Goal: Navigation & Orientation: Go to known website

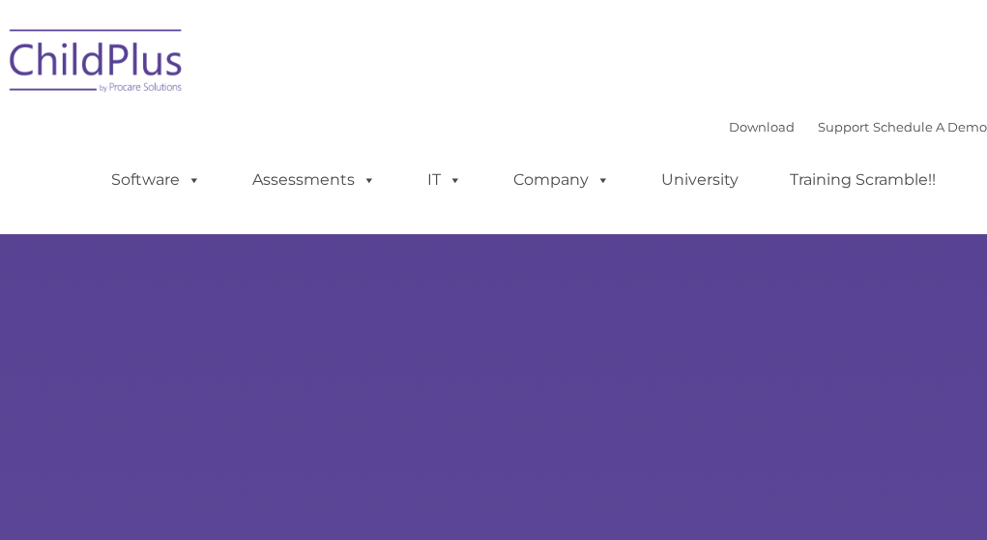
select select "MEDIUM"
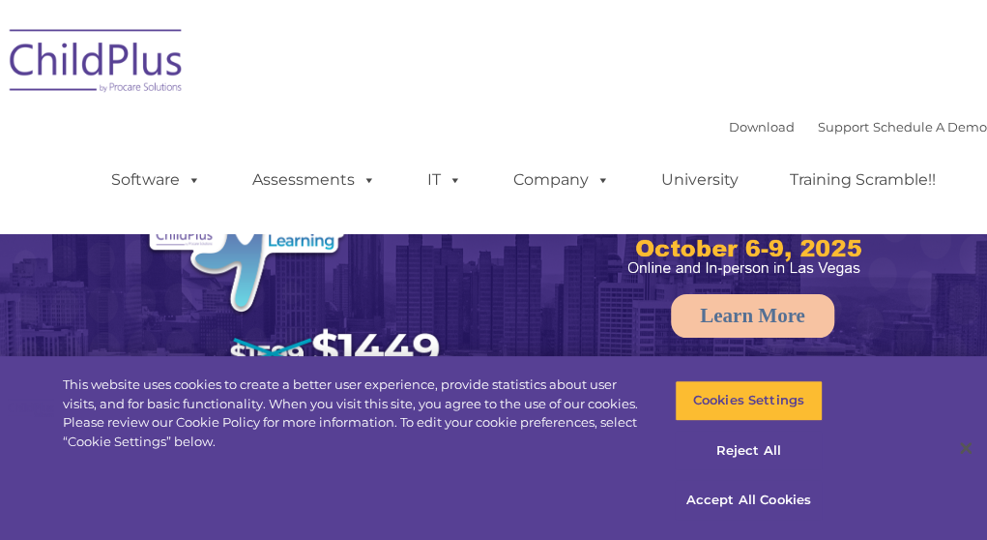
click at [164, 66] on img at bounding box center [96, 63] width 193 height 97
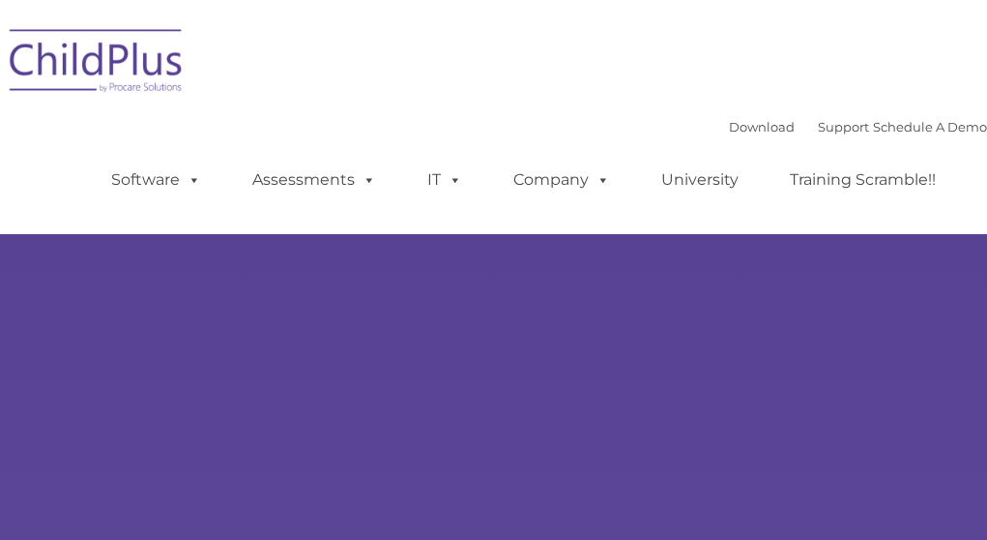
select select "MEDIUM"
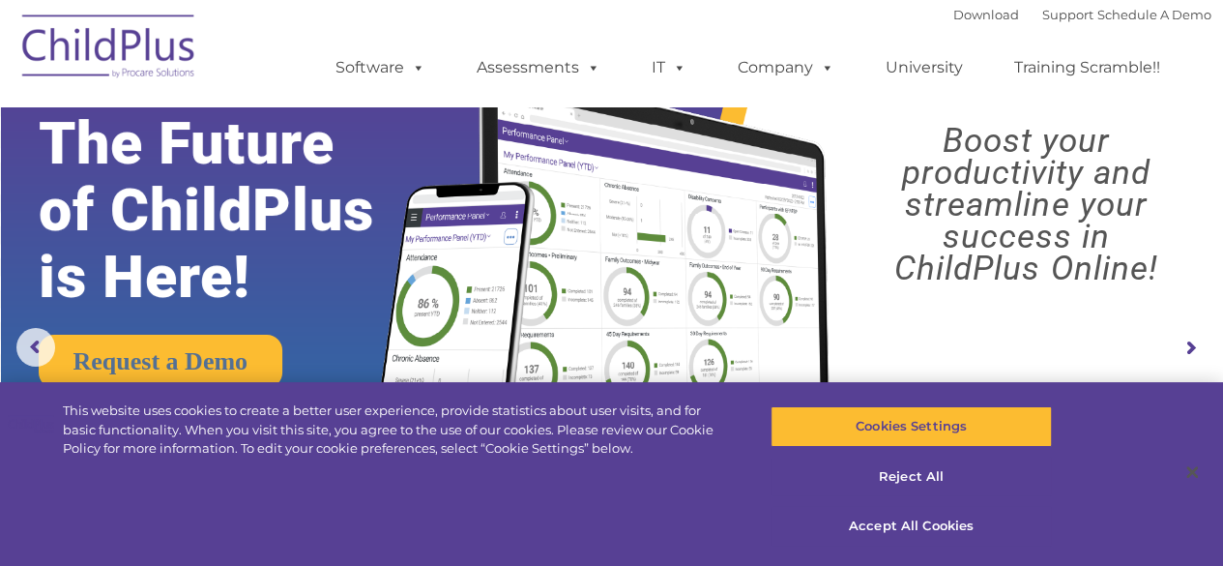
click at [95, 51] on img at bounding box center [109, 49] width 193 height 97
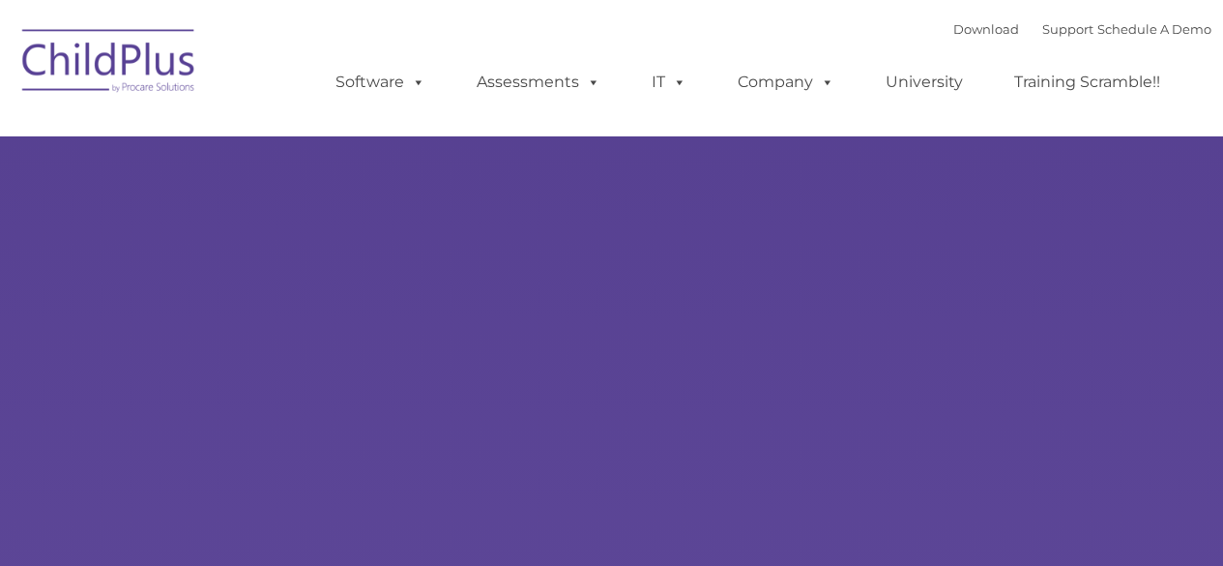
type input ""
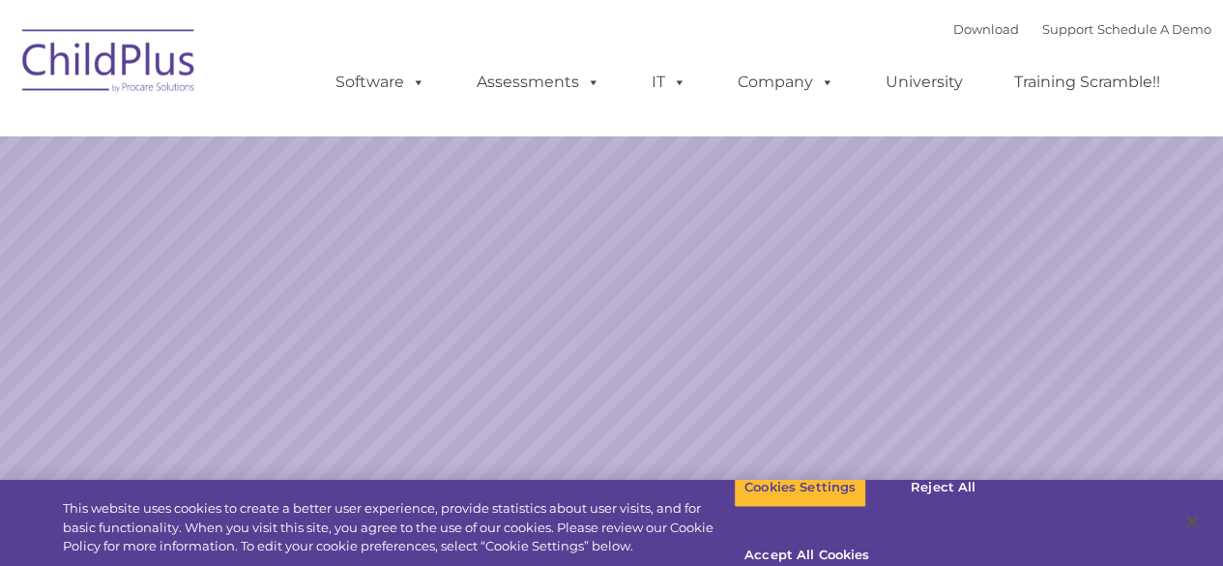
select select "MEDIUM"
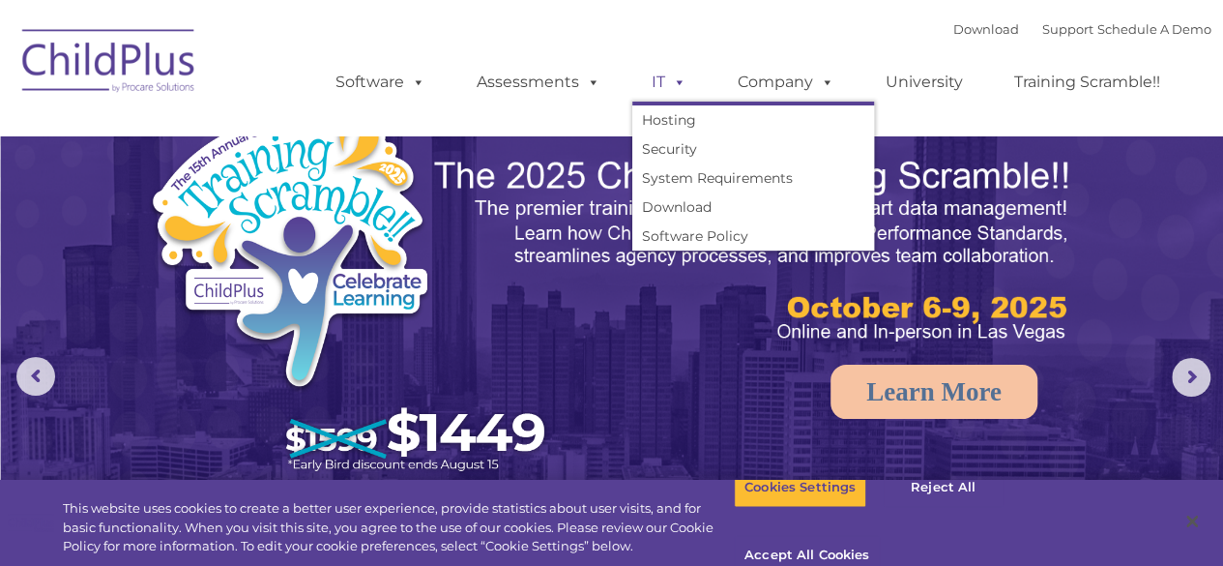
click at [683, 80] on span at bounding box center [675, 82] width 21 height 18
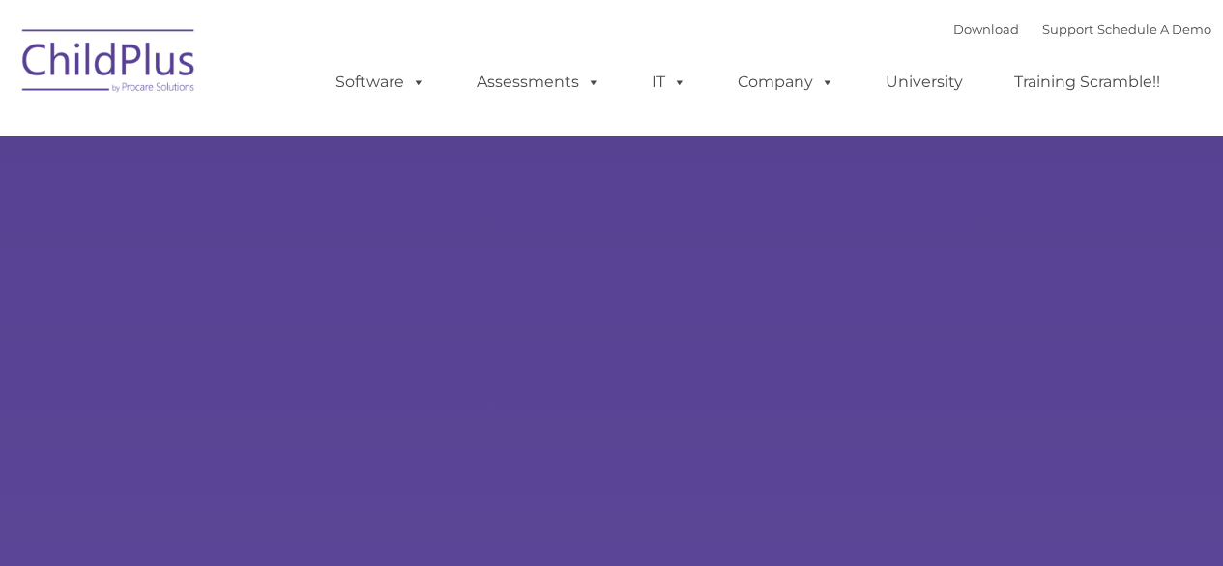
select select "MEDIUM"
type input ""
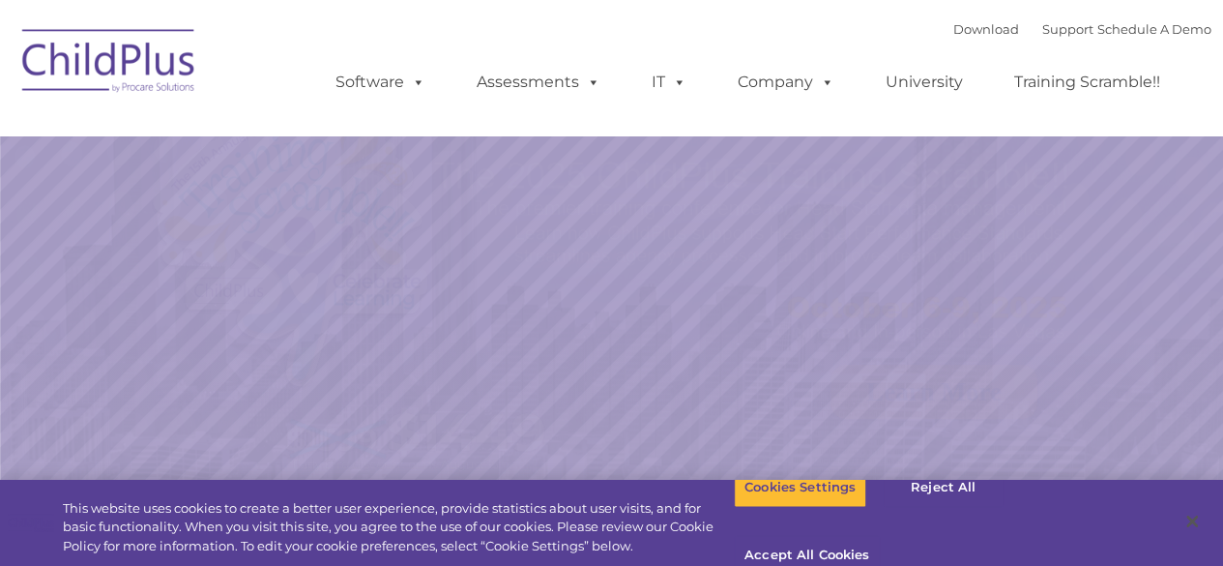
select select "MEDIUM"
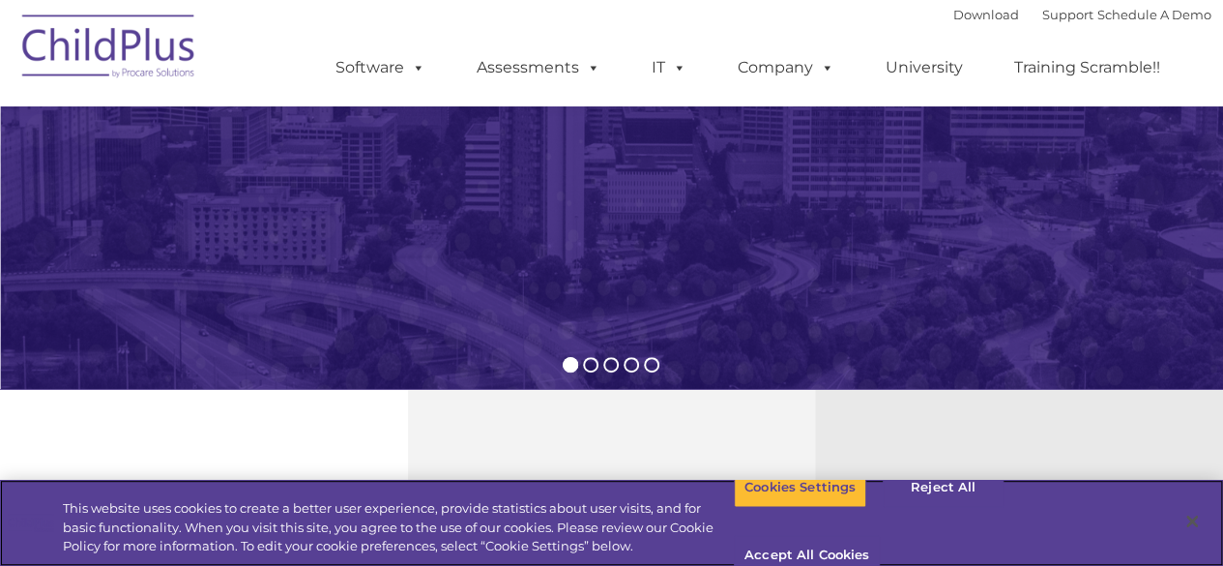
scroll to position [367, 0]
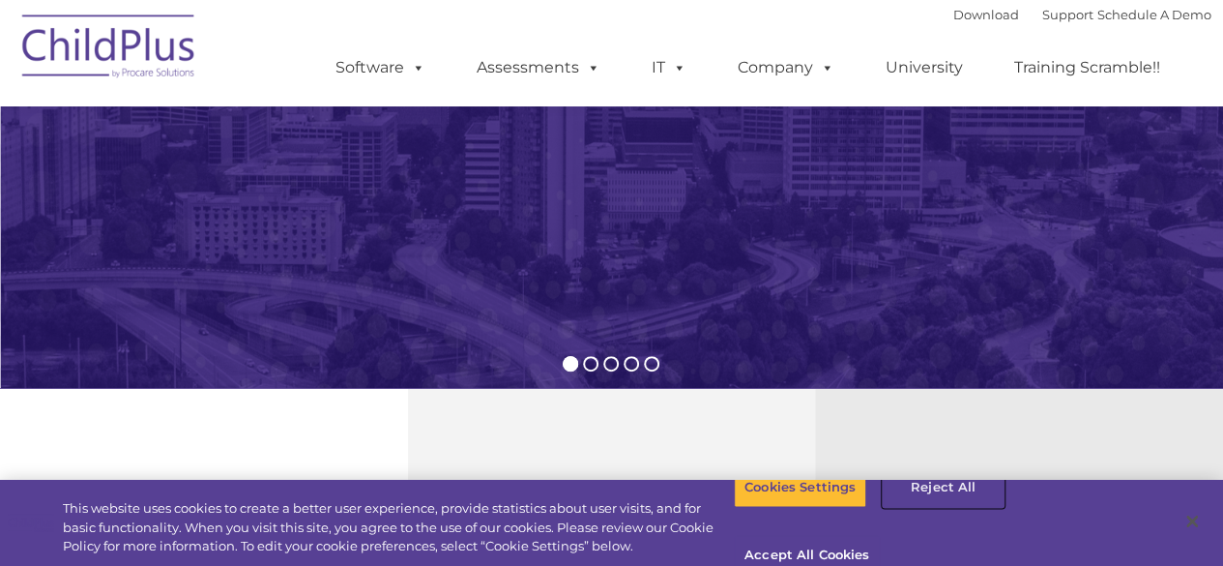
click at [918, 502] on button "Reject All" at bounding box center [943, 487] width 121 height 41
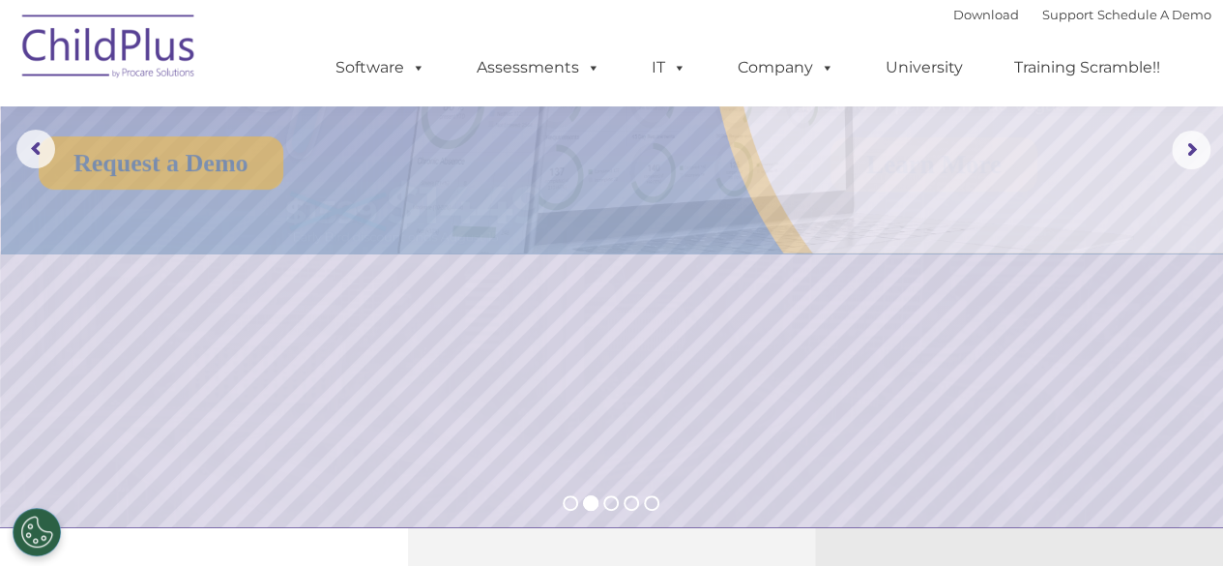
scroll to position [206, 0]
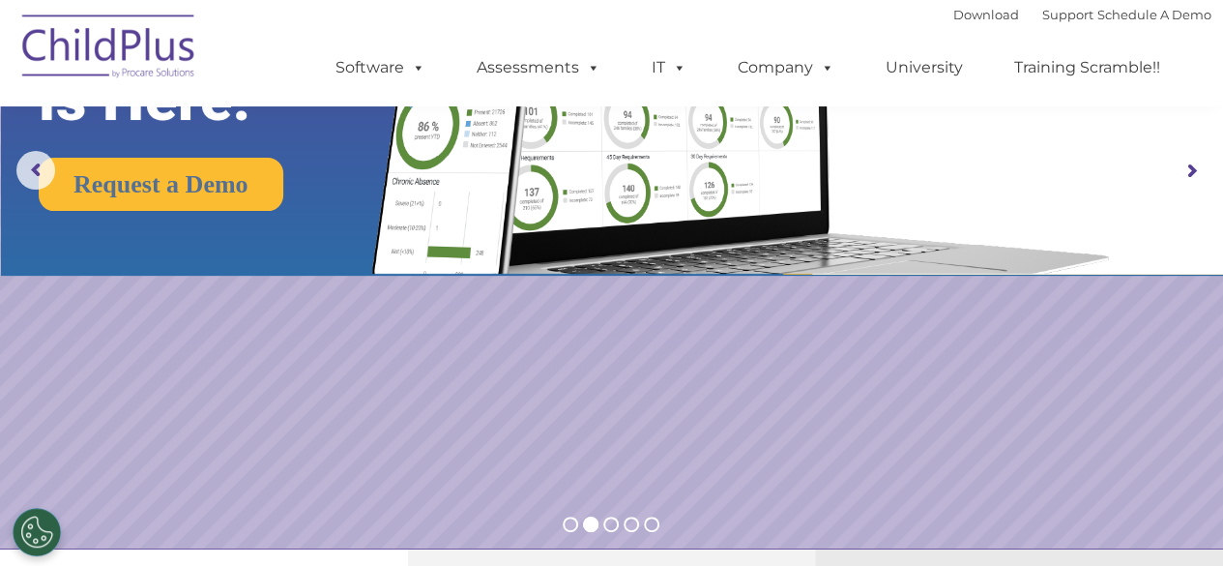
click at [1182, 165] on rs-arrow at bounding box center [1191, 171] width 39 height 39
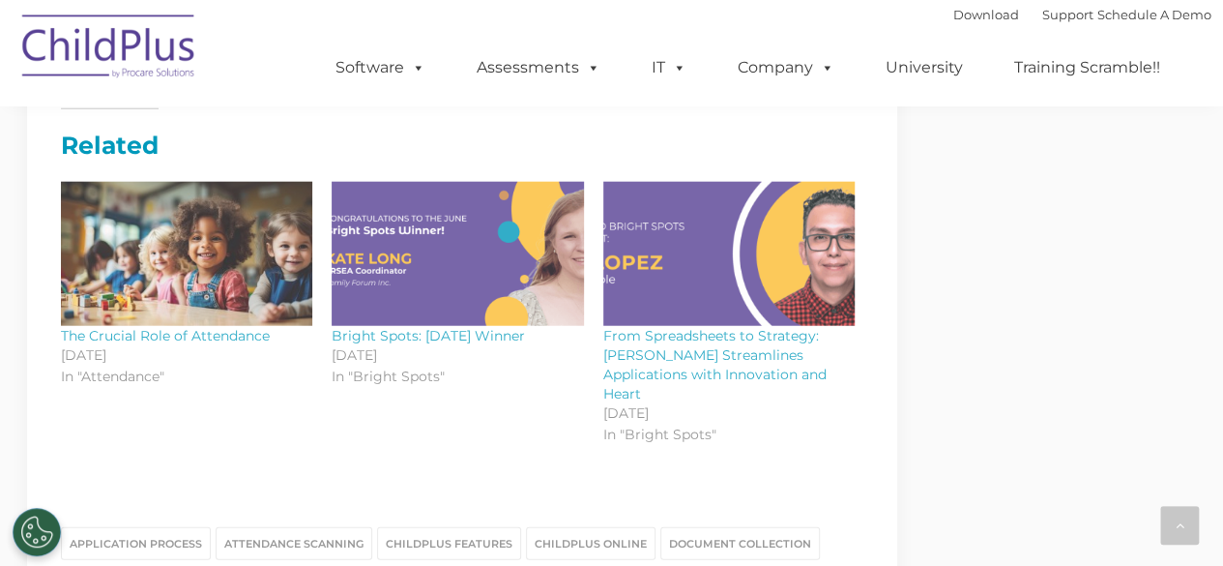
scroll to position [2297, 0]
